Goal: Transaction & Acquisition: Book appointment/travel/reservation

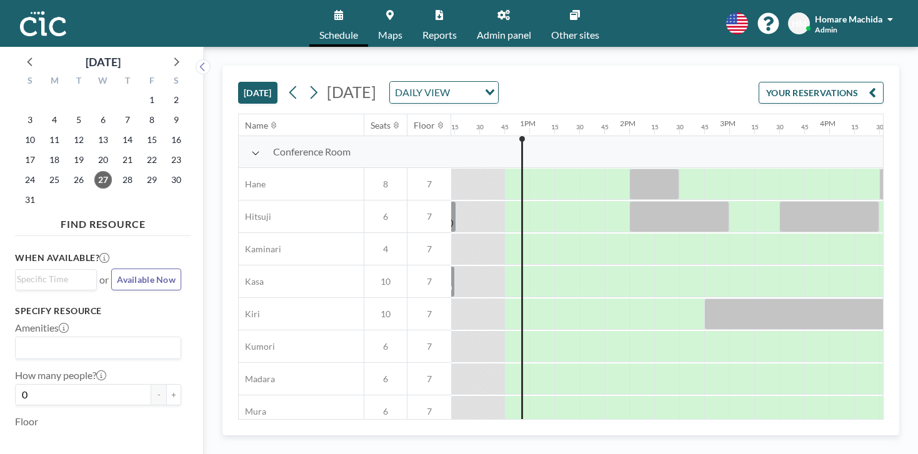
scroll to position [0, 1250]
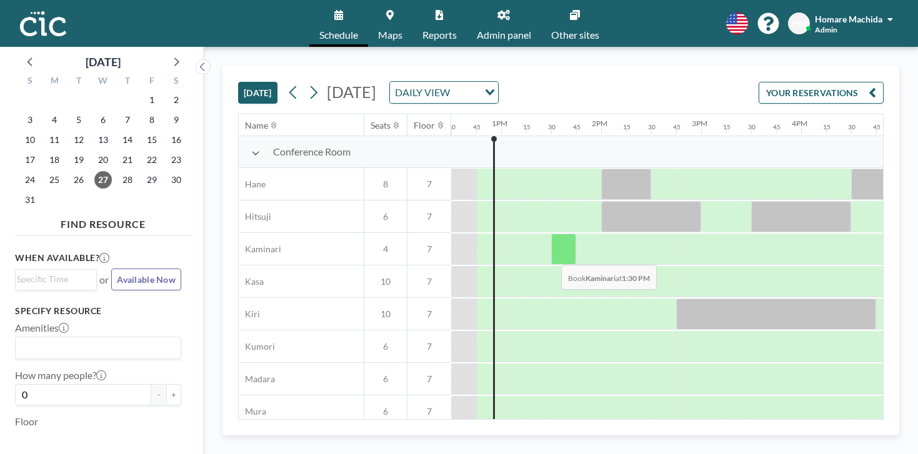
drag, startPoint x: 554, startPoint y: 244, endPoint x: 542, endPoint y: 224, distance: 23.5
click at [542, 224] on div "Conference Room Hane 8 7 Hitsuji 6 7 Kaminari 4 7 [PERSON_NAME] 10 7 Kiri 10 7 …" at bounding box center [295, 314] width 2612 height 357
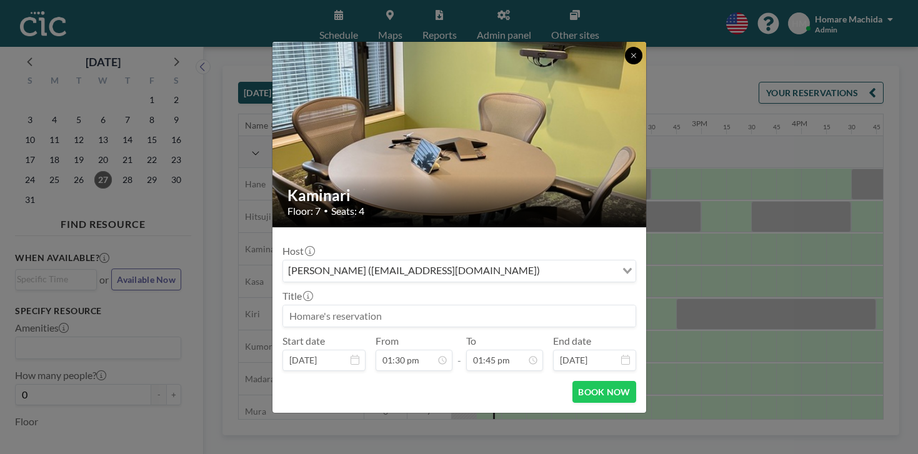
click at [637, 57] on icon at bounding box center [633, 55] width 7 height 7
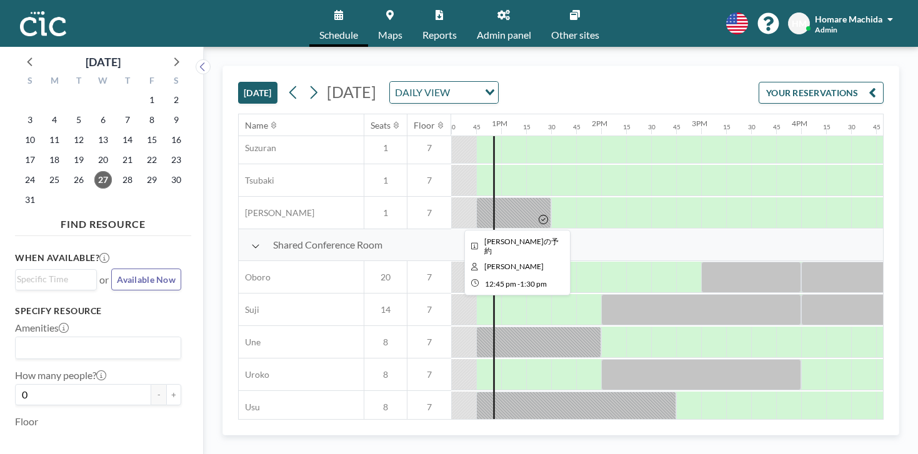
scroll to position [885, 1250]
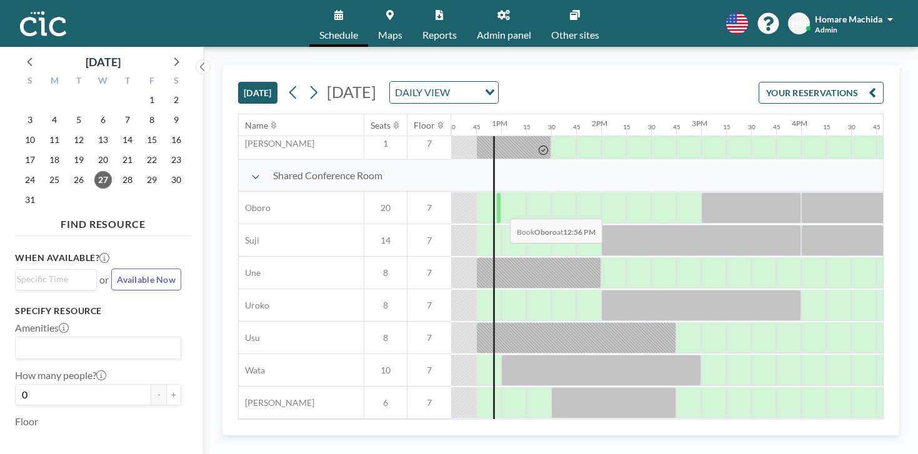
click at [500, 209] on div at bounding box center [498, 207] width 5 height 31
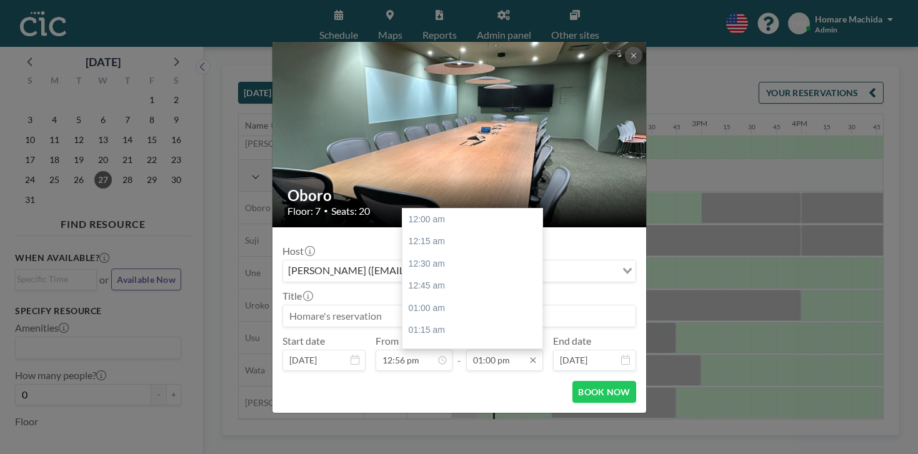
scroll to position [1157, 0]
click at [502, 359] on input "01:00 pm" at bounding box center [504, 360] width 77 height 21
click at [486, 311] on div "02:30 pm" at bounding box center [472, 305] width 140 height 22
type input "02:30 pm"
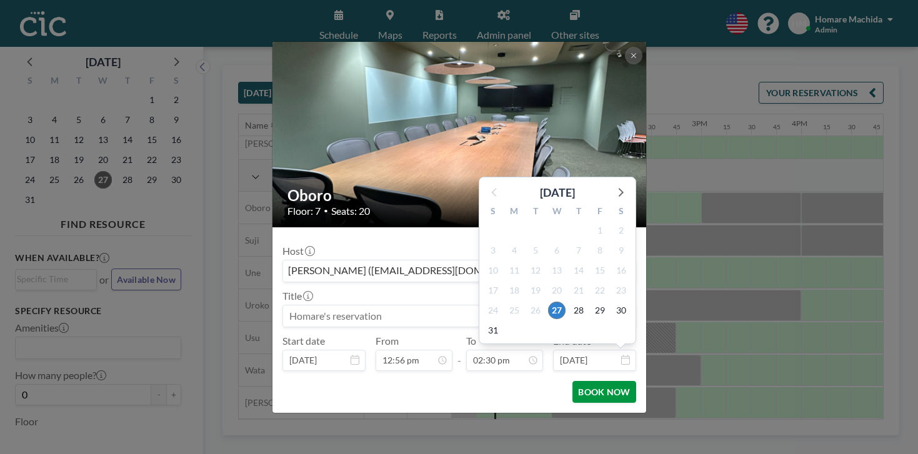
click at [608, 394] on button "BOOK NOW" at bounding box center [603, 392] width 63 height 22
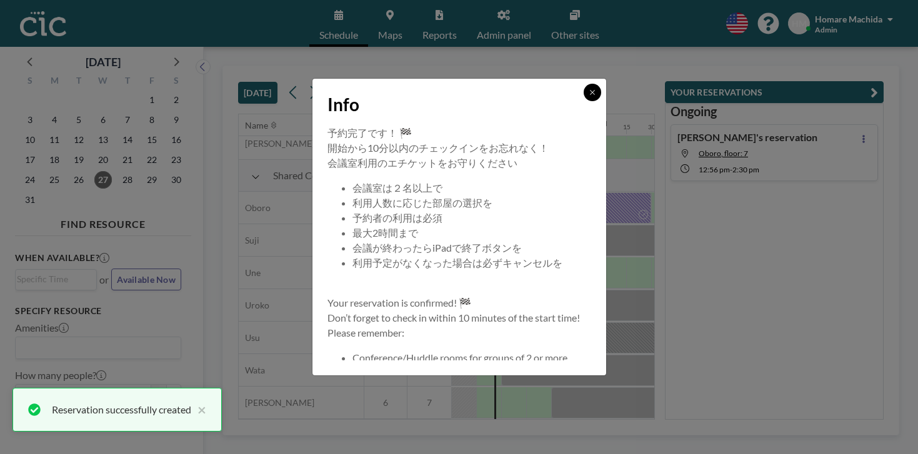
click at [591, 94] on icon at bounding box center [592, 92] width 7 height 7
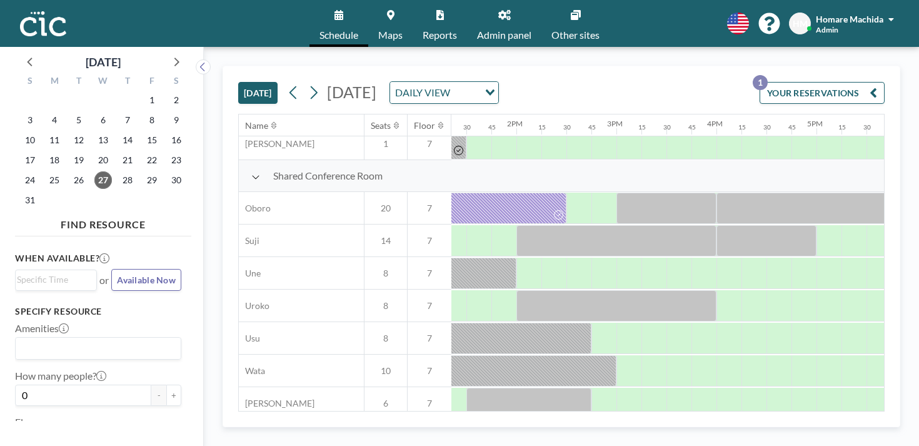
scroll to position [652, 1335]
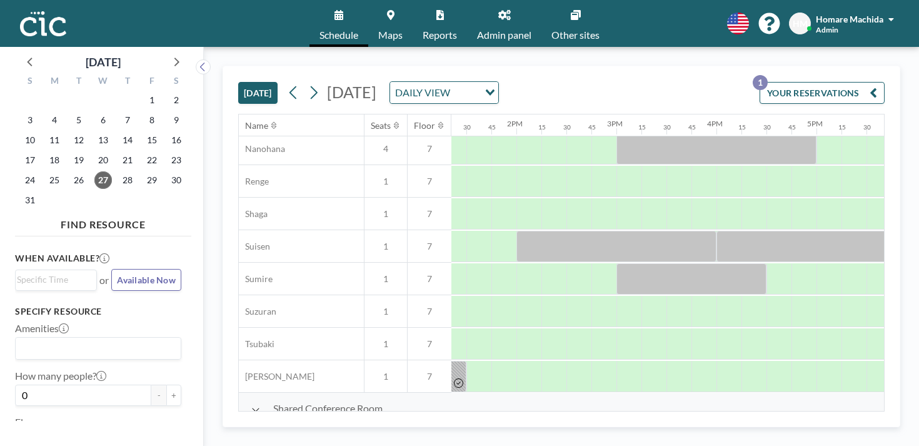
click at [238, 82] on button "[DATE]" at bounding box center [257, 93] width 39 height 22
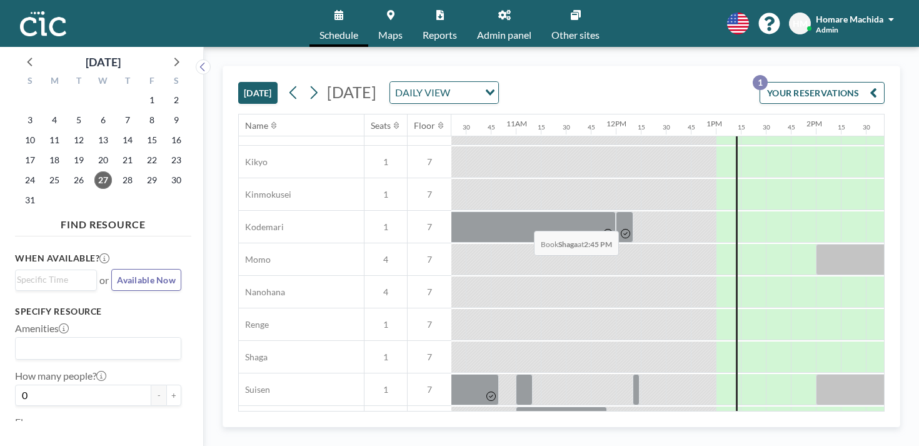
scroll to position [0, 1036]
